Goal: Find contact information: Find contact information

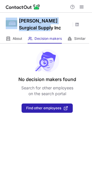
drag, startPoint x: 45, startPoint y: 28, endPoint x: 18, endPoint y: 16, distance: 30.1
click at [18, 16] on div "[PERSON_NAME] Surgical Supply Inc" at bounding box center [46, 23] width 92 height 21
click at [32, 20] on h1 "[PERSON_NAME] Surgical Supply Inc" at bounding box center [45, 24] width 52 height 14
click at [39, 25] on h1 "[PERSON_NAME] Surgical Supply Inc" at bounding box center [45, 24] width 52 height 14
drag, startPoint x: 43, startPoint y: 28, endPoint x: 20, endPoint y: 16, distance: 25.3
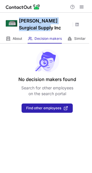
click at [20, 16] on div "[PERSON_NAME] Surgical Supply Inc" at bounding box center [46, 23] width 92 height 21
copy h1 "[PERSON_NAME] Surgical Supply Inc"
